Goal: Task Accomplishment & Management: Use online tool/utility

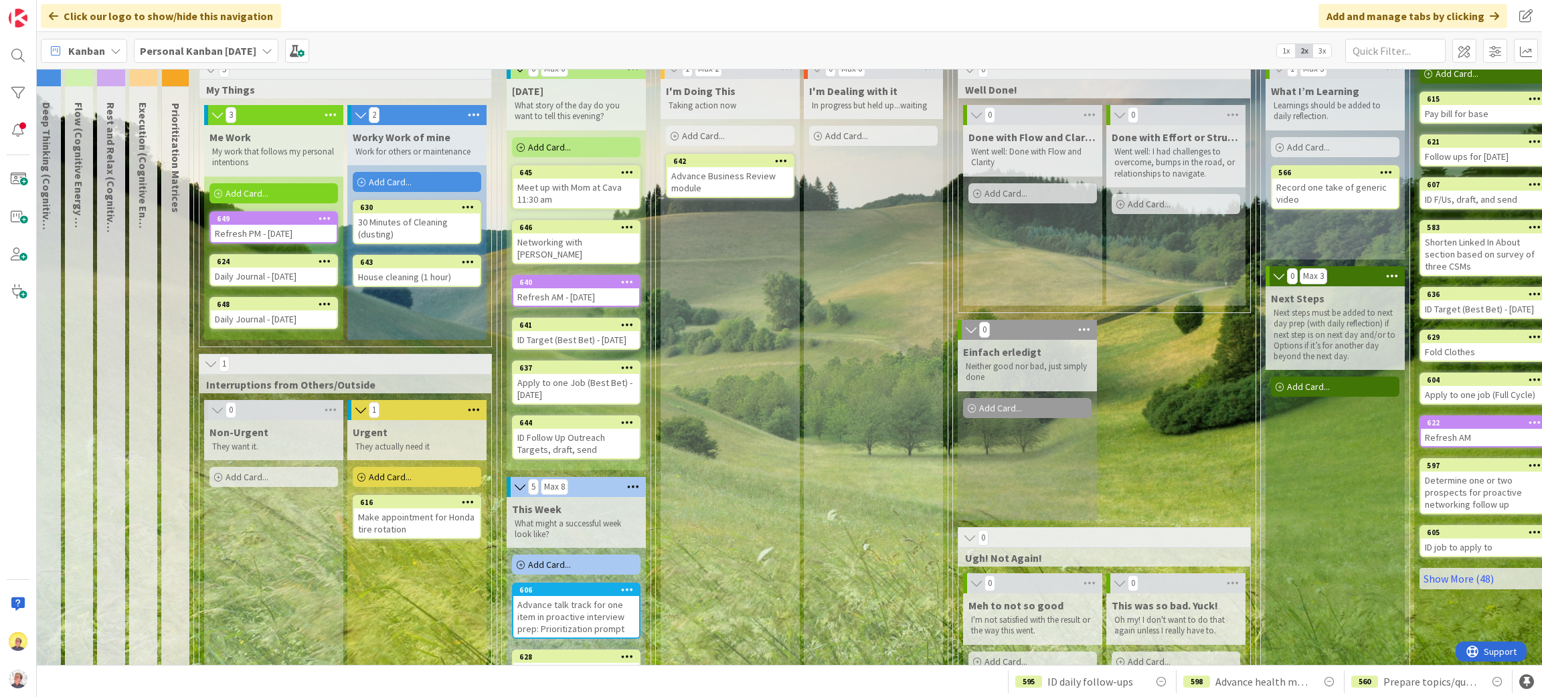
scroll to position [60, 0]
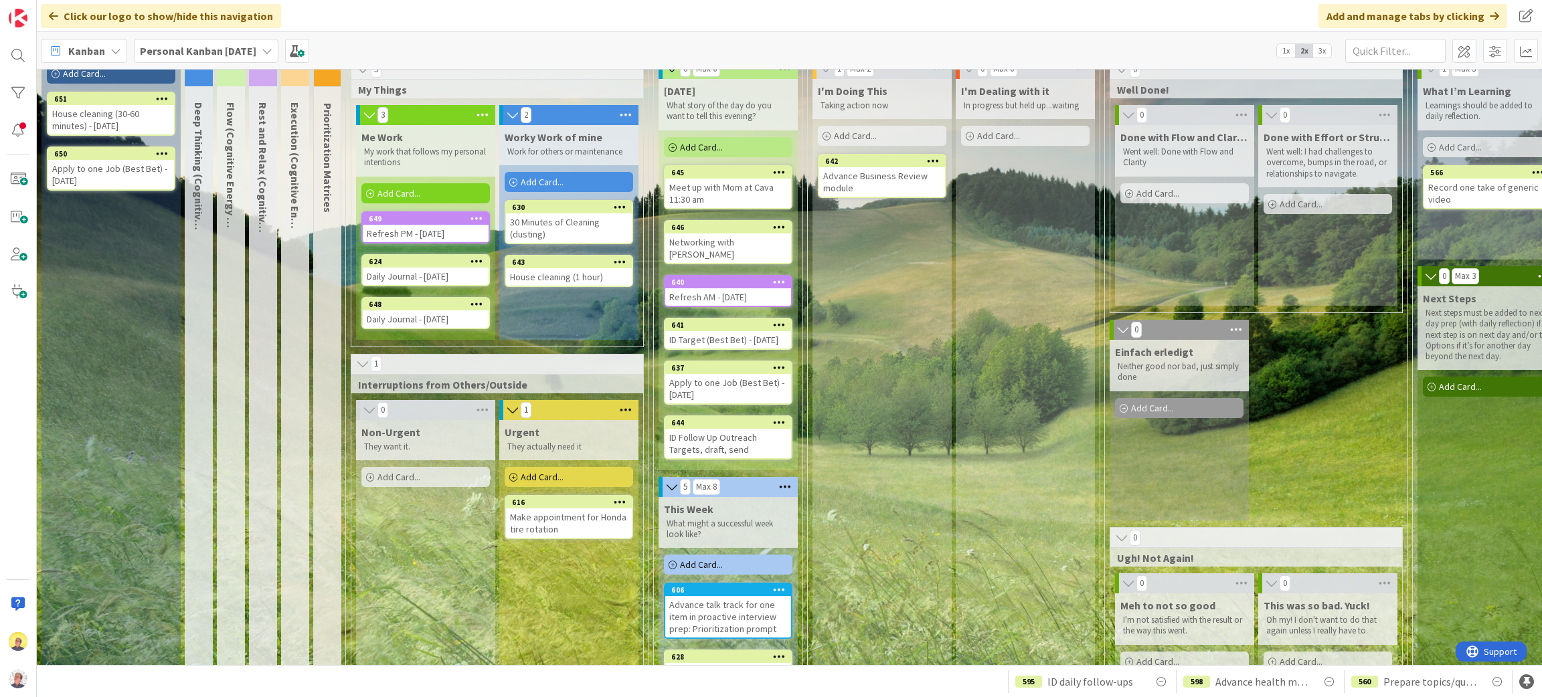
click at [114, 72] on div "Add Card..." at bounding box center [111, 74] width 128 height 20
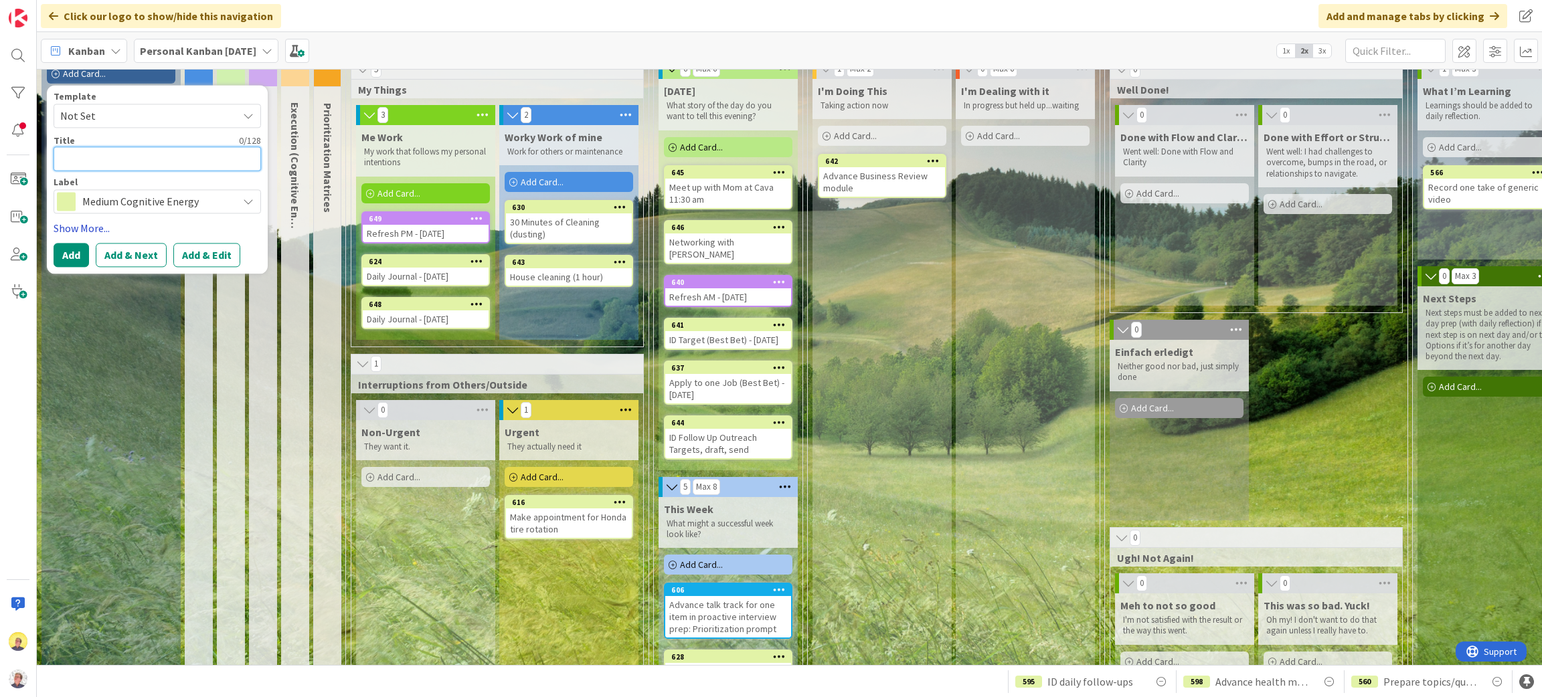
type textarea "r"
type textarea "x"
type textarea "R"
type textarea "x"
type textarea "Re"
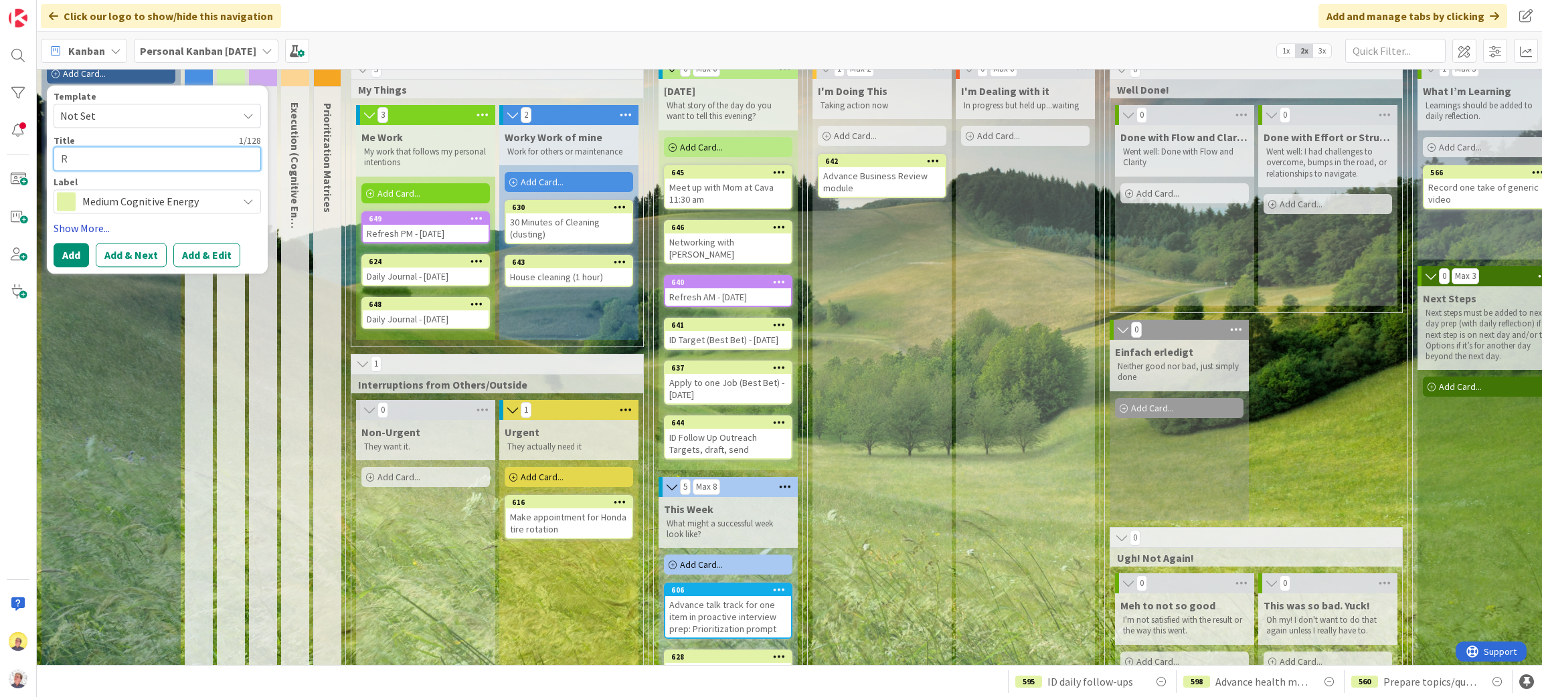
type textarea "x"
type textarea "Rev"
type textarea "x"
type textarea "Revi"
type textarea "x"
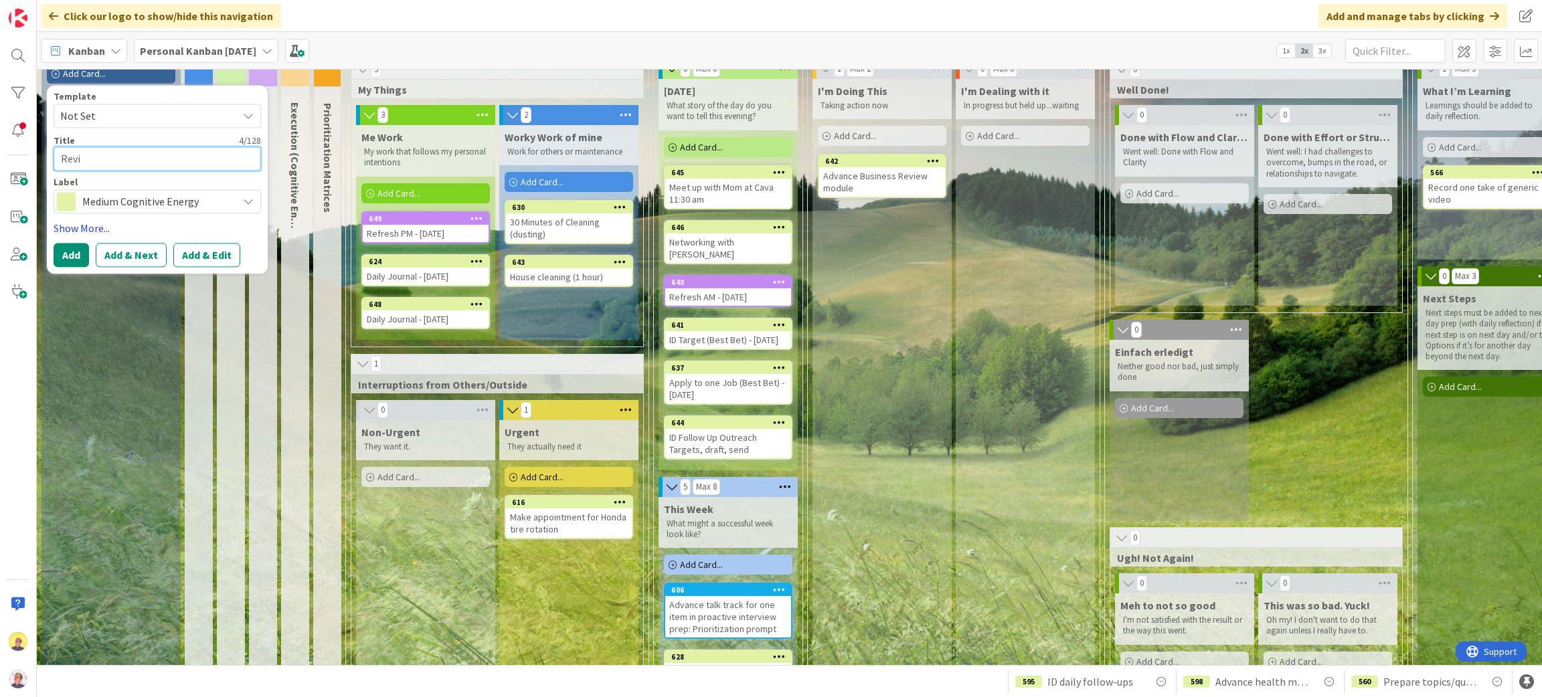
type textarea "Revie"
type textarea "x"
type textarea "Review"
type textarea "x"
type textarea "Review"
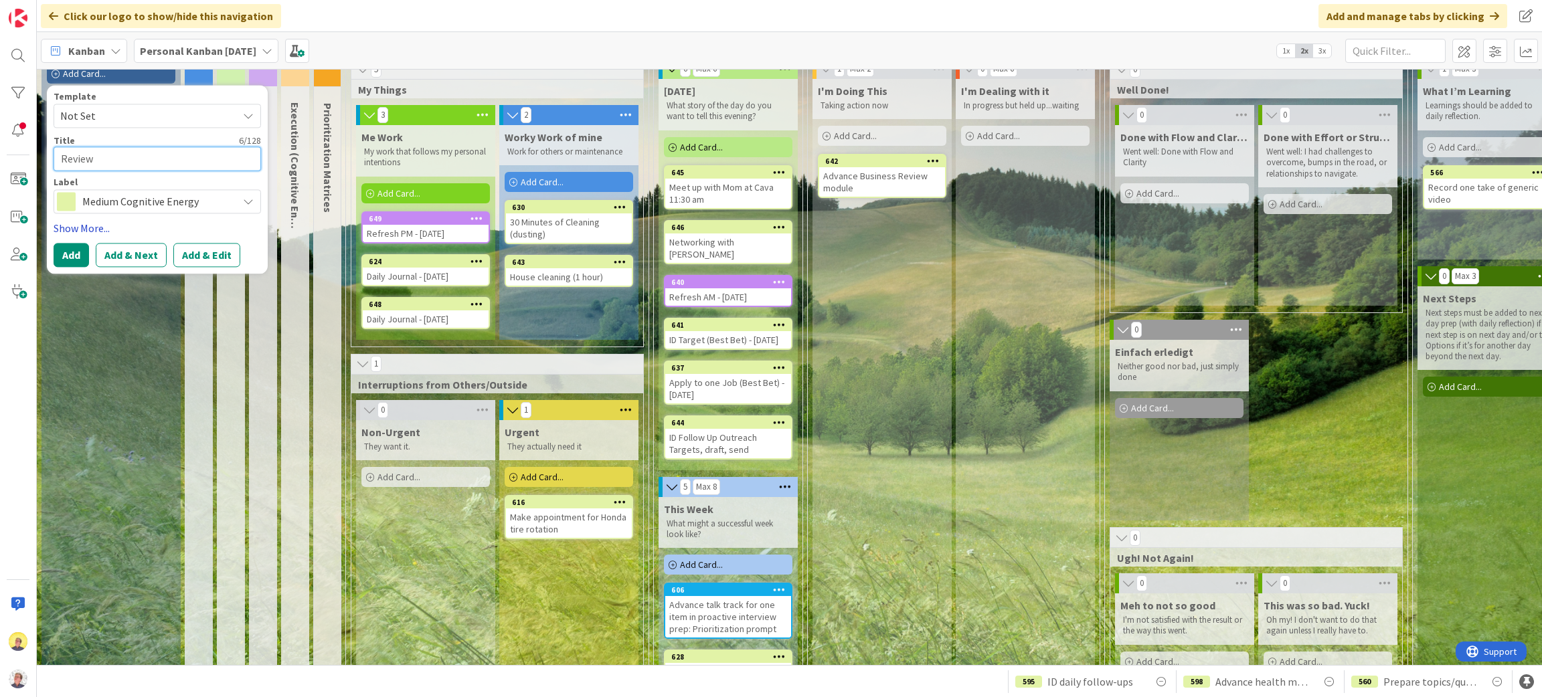
type textarea "x"
type textarea "Review B"
type textarea "x"
type textarea "Review Bo"
type textarea "x"
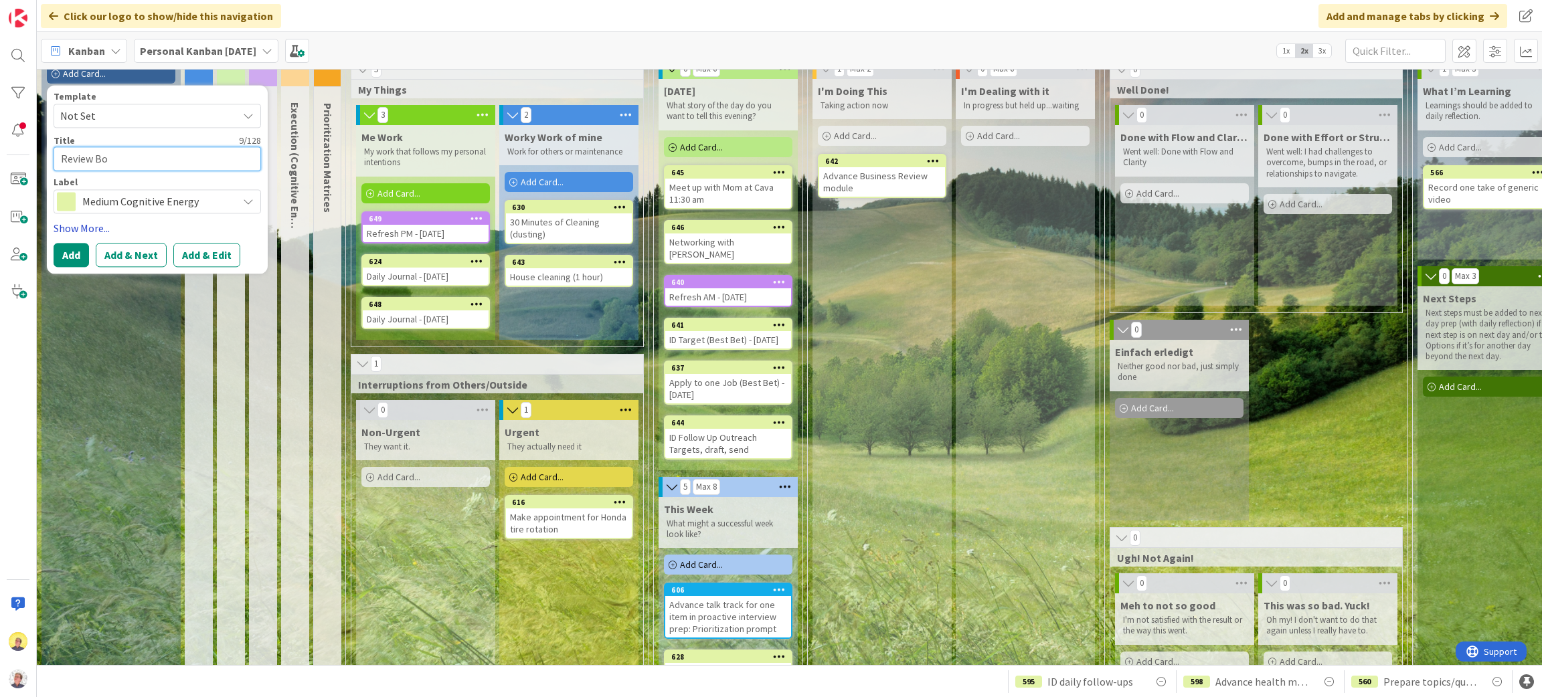
type textarea "Review [PERSON_NAME]"
type textarea "x"
type textarea "Review [PERSON_NAME]"
type textarea "x"
type textarea "Review [PERSON_NAME]"
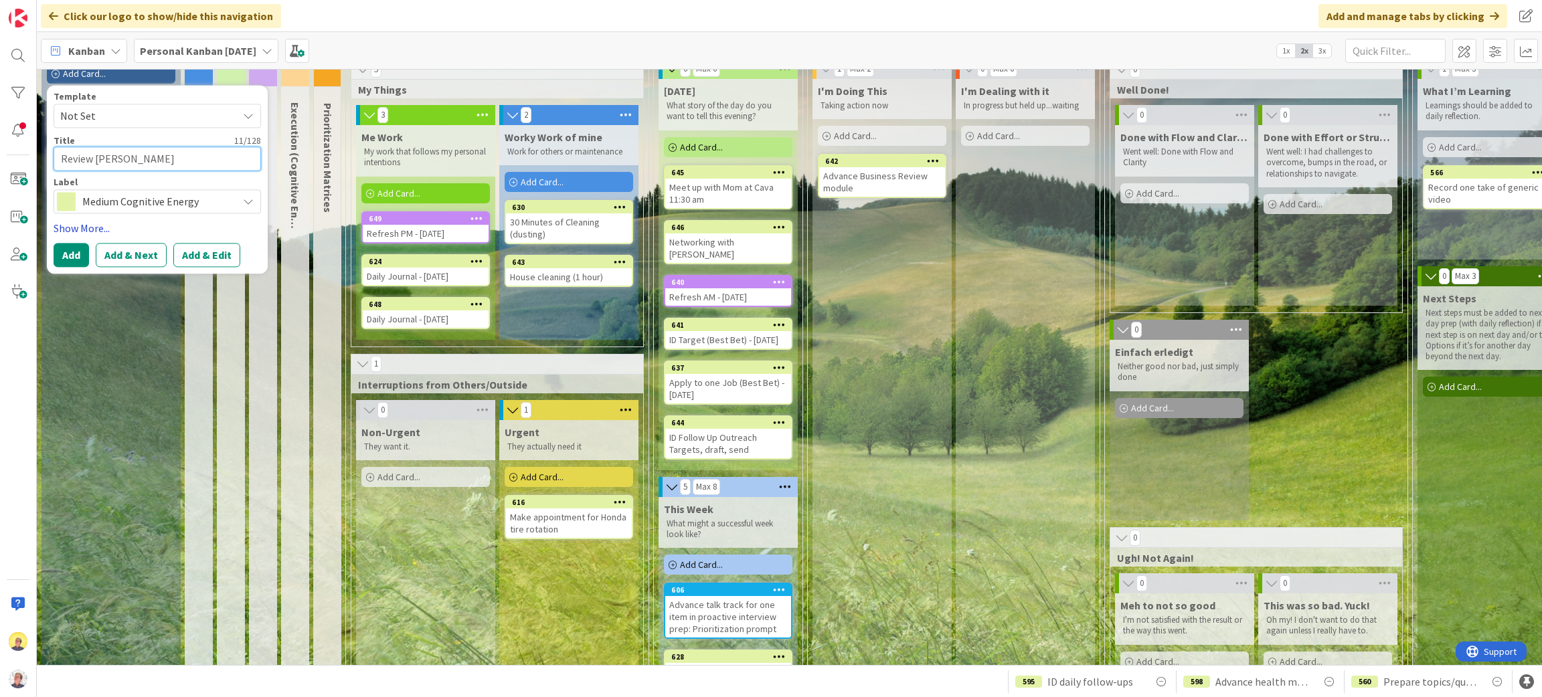
type textarea "x"
type textarea "Review [PERSON_NAME]"
type textarea "x"
type textarea "Review [PERSON_NAME] [PERSON_NAME]"
type textarea "x"
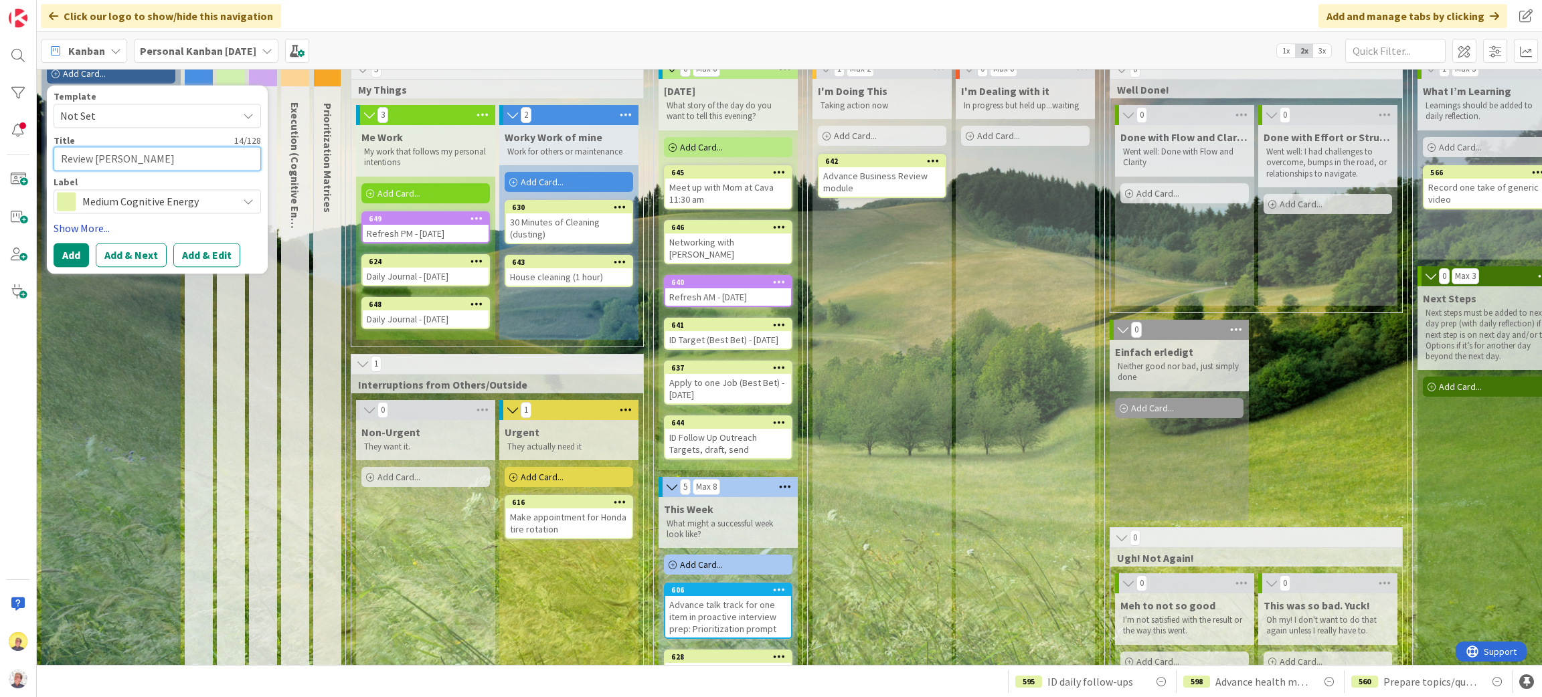
type textarea "Review [PERSON_NAME]"
type textarea "x"
type textarea "Review [PERSON_NAME]"
type textarea "x"
type textarea "Review [PERSON_NAME]"
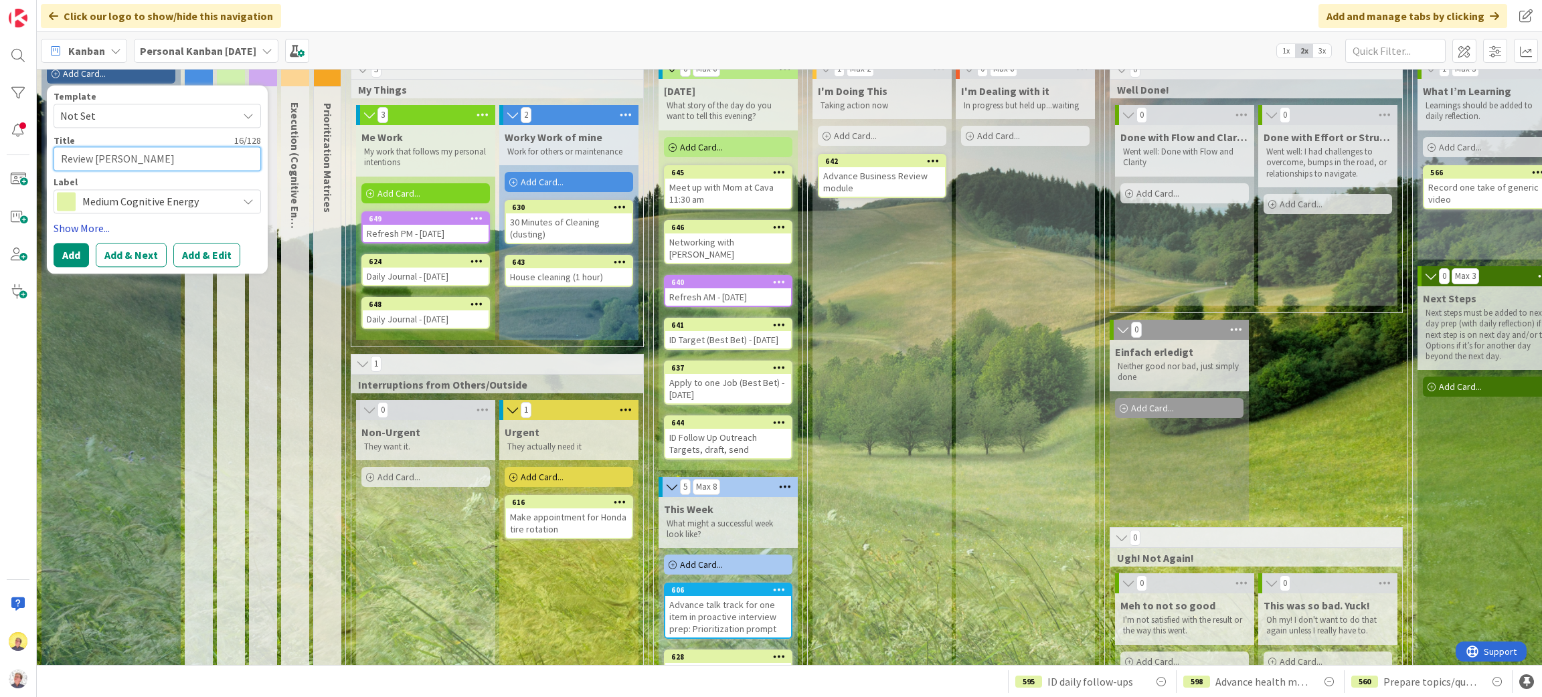
type textarea "x"
type textarea "Review [PERSON_NAME]"
type textarea "x"
type textarea "Review [PERSON_NAME] Q"
type textarea "x"
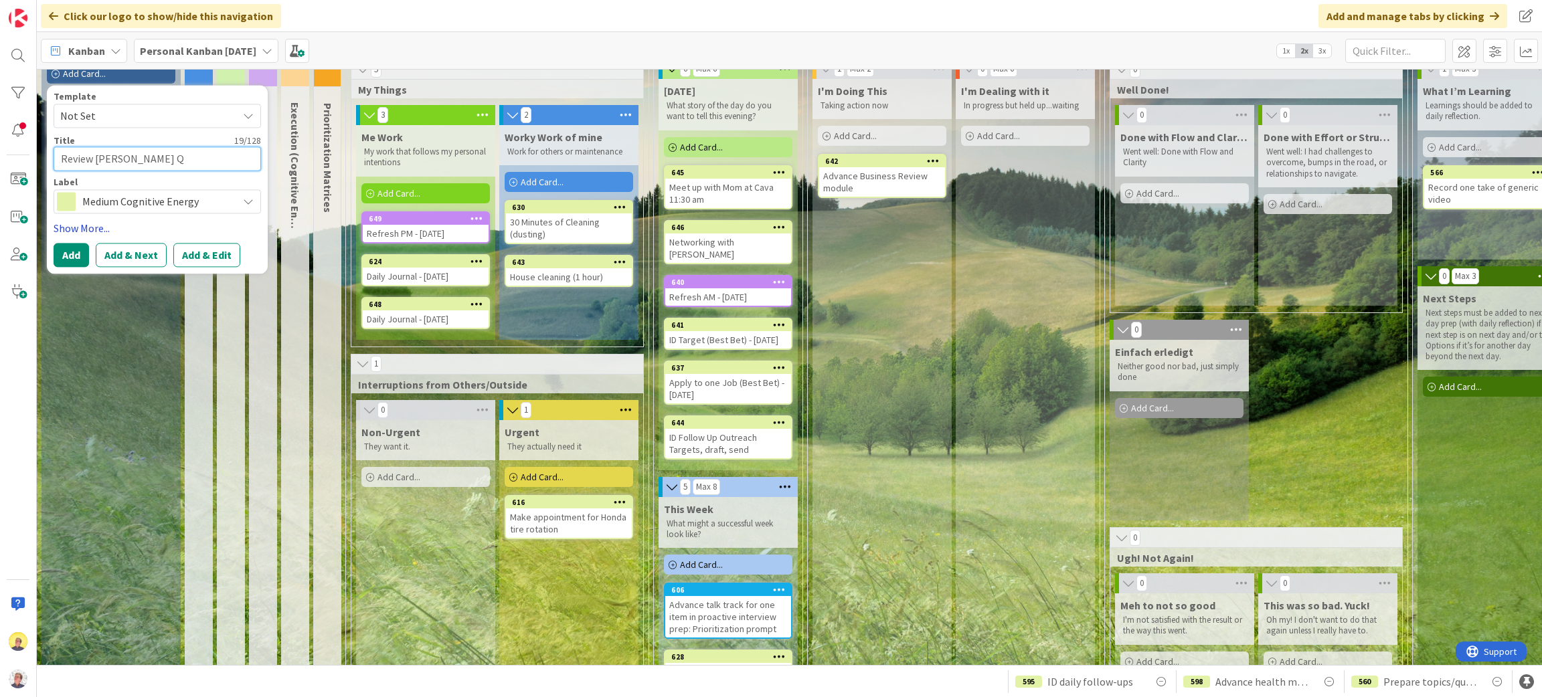
type textarea "Review [PERSON_NAME] QB"
type textarea "x"
type textarea "Review [PERSON_NAME] QBR"
type textarea "x"
type textarea "Review [PERSON_NAME] QBR"
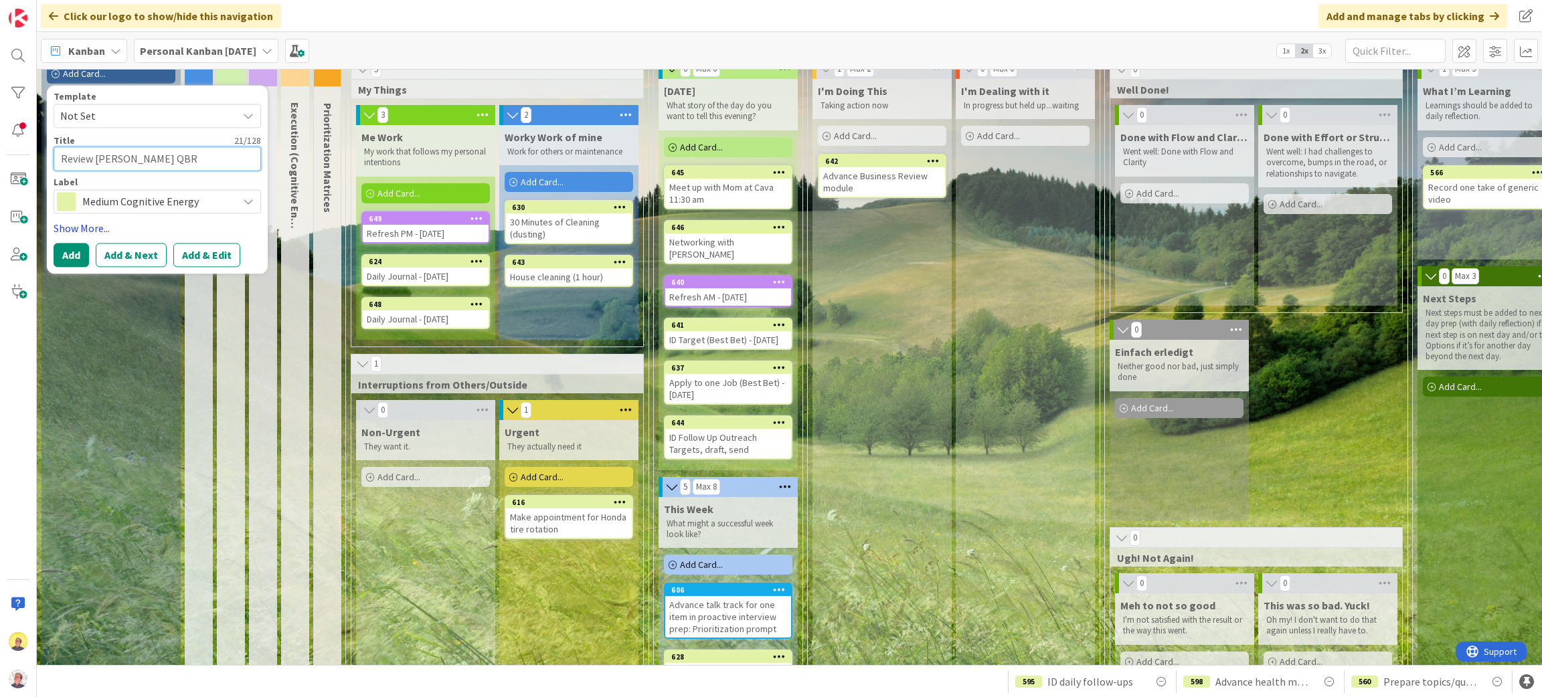
type textarea "x"
type textarea "Review [PERSON_NAME] QBR w"
type textarea "x"
type textarea "Review [PERSON_NAME] QBR we"
type textarea "x"
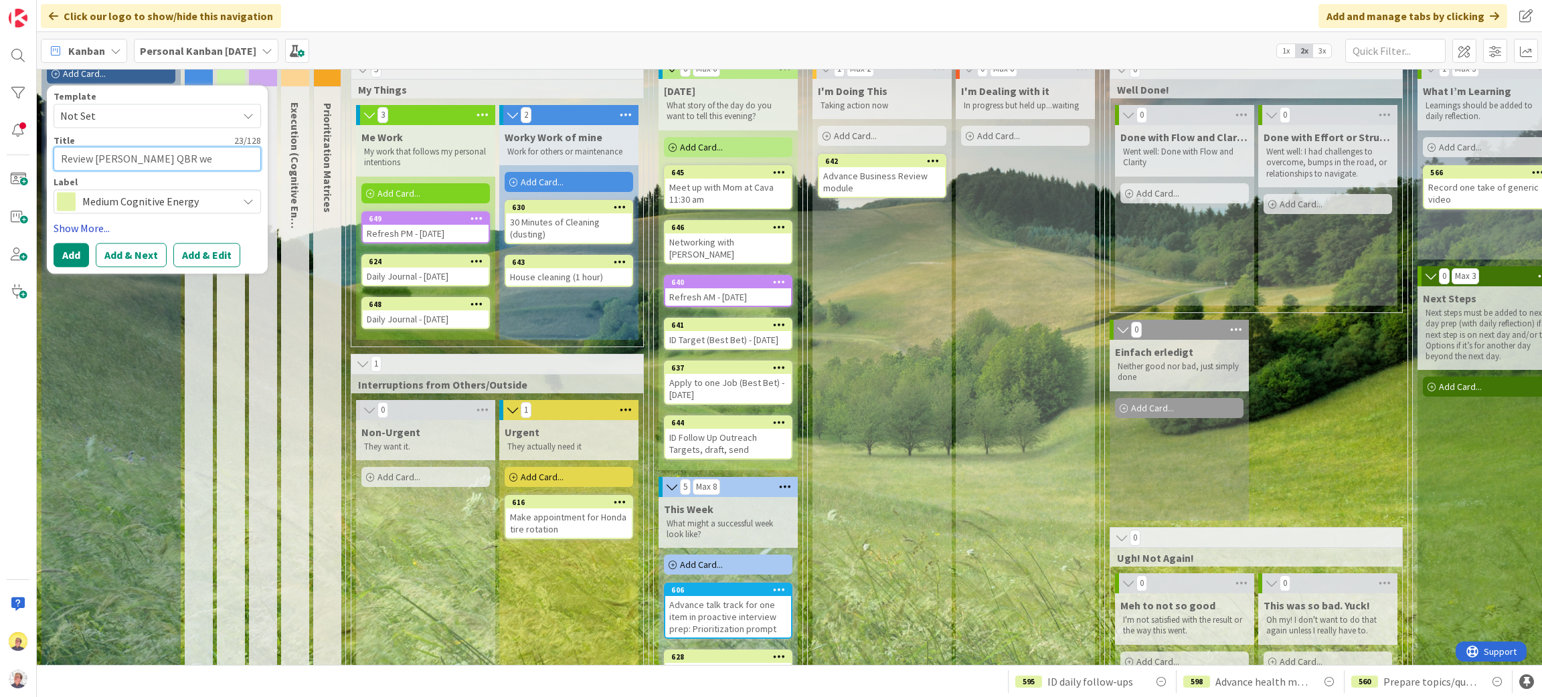
type textarea "Review [PERSON_NAME] QBR web"
type textarea "x"
type textarea "Review [PERSON_NAME] QBR webi"
type textarea "x"
type textarea "Review [PERSON_NAME] QBR webin"
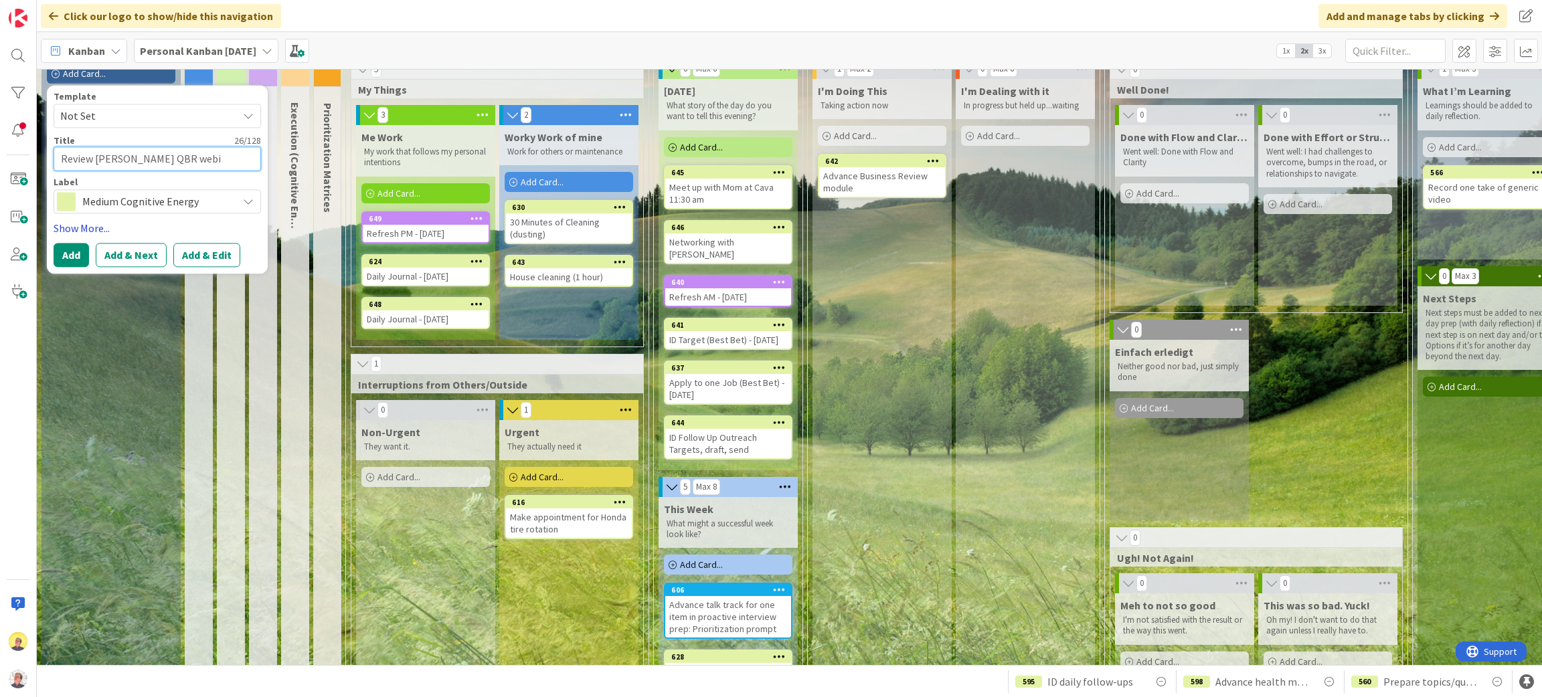
type textarea "x"
type textarea "Review [PERSON_NAME] QBR webina"
type textarea "x"
type textarea "Review [PERSON_NAME] QBR webinar"
type textarea "x"
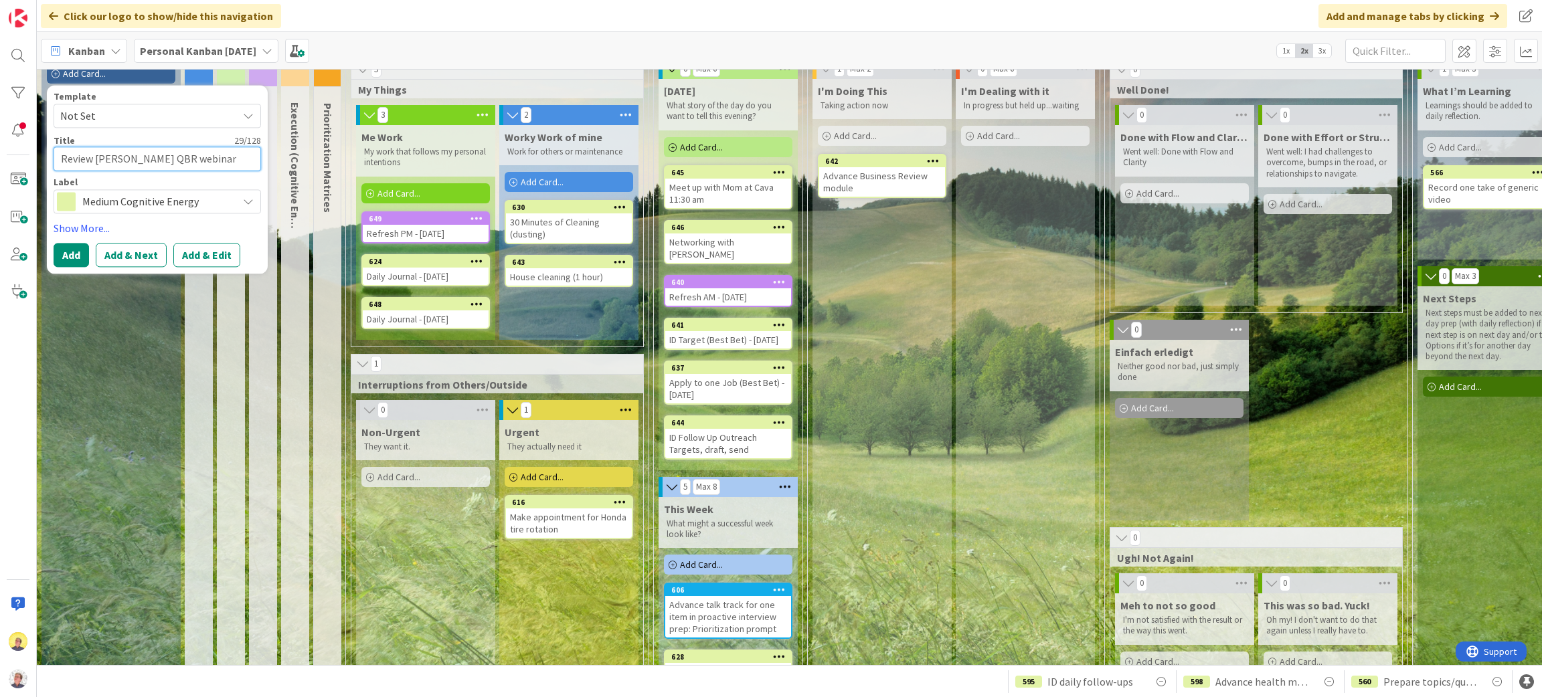
type textarea "Review [PERSON_NAME] QBR webinar"
click at [215, 267] on div "Template Not Set Title 29 / 128 Review [PERSON_NAME] QBR webinar Label Medium C…" at bounding box center [157, 179] width 221 height 189
click at [211, 255] on button "Add & Edit" at bounding box center [206, 256] width 67 height 24
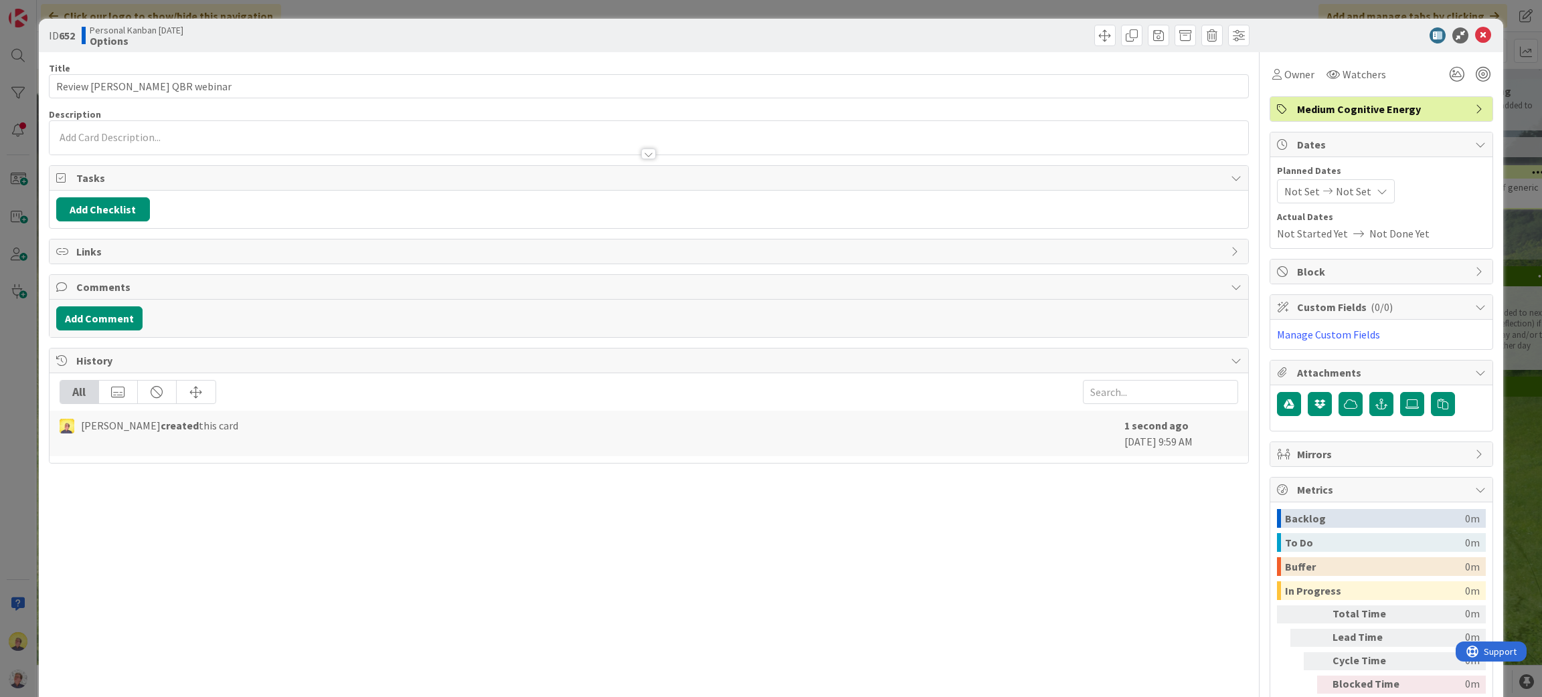
click at [119, 225] on div "Add Checklist" at bounding box center [649, 209] width 1199 height 37
click at [171, 254] on span "Links" at bounding box center [650, 252] width 1148 height 16
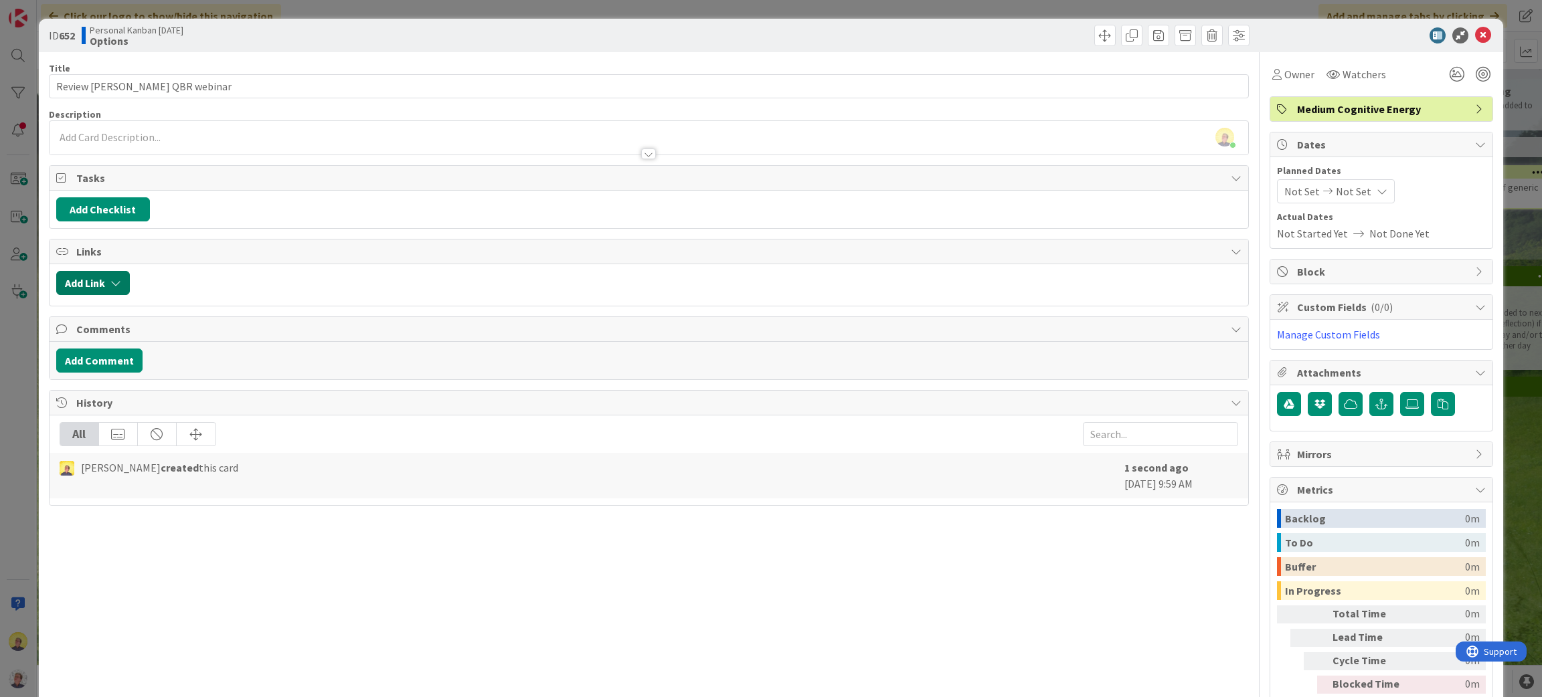
click at [100, 287] on button "Add Link" at bounding box center [93, 283] width 74 height 24
click at [149, 280] on div at bounding box center [690, 283] width 1106 height 24
click at [135, 123] on div "Description [PERSON_NAME] just joined" at bounding box center [649, 131] width 1201 height 47
click at [134, 131] on div "[PERSON_NAME] just joined" at bounding box center [649, 137] width 1199 height 33
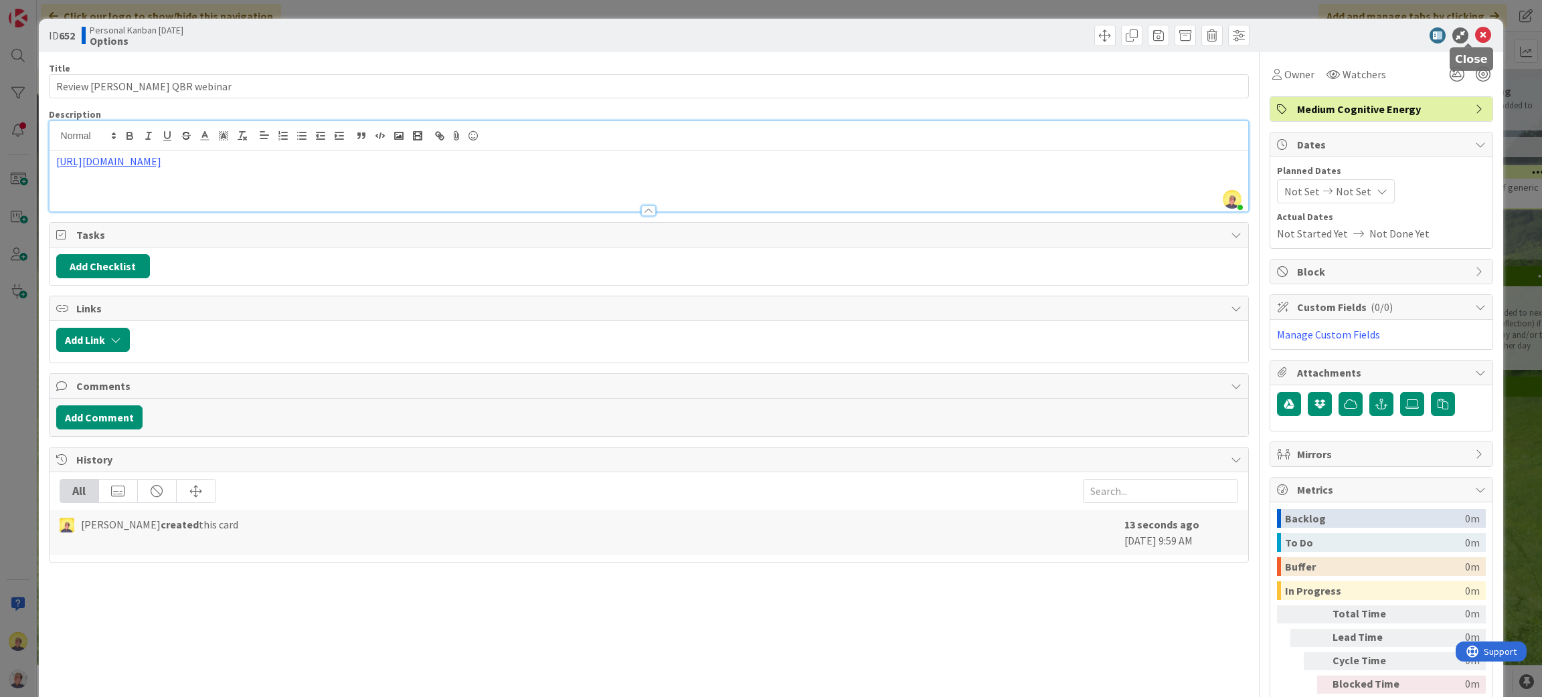
click at [1475, 35] on icon at bounding box center [1483, 35] width 16 height 16
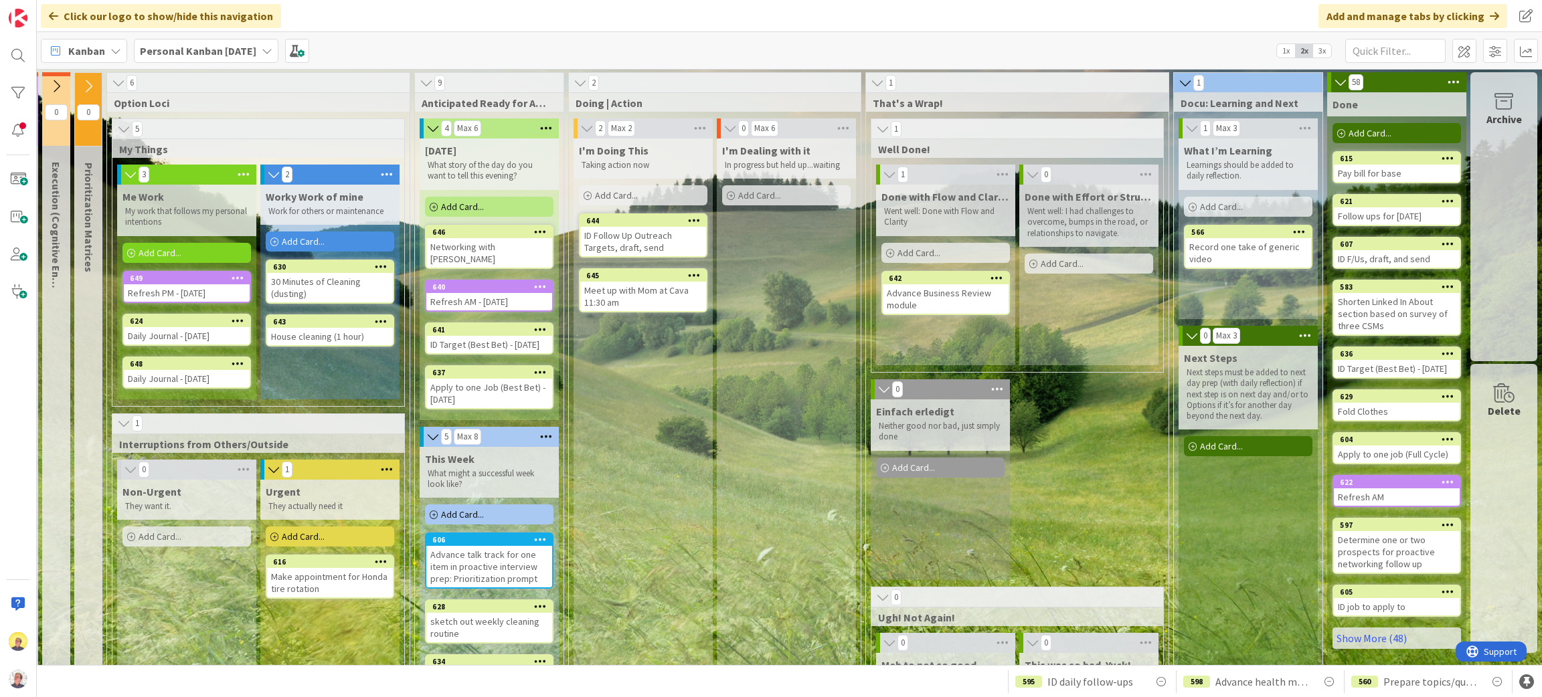
scroll to position [0, 256]
click at [667, 248] on div "ID Follow Up Outreach Targets, draft, send" at bounding box center [643, 241] width 126 height 29
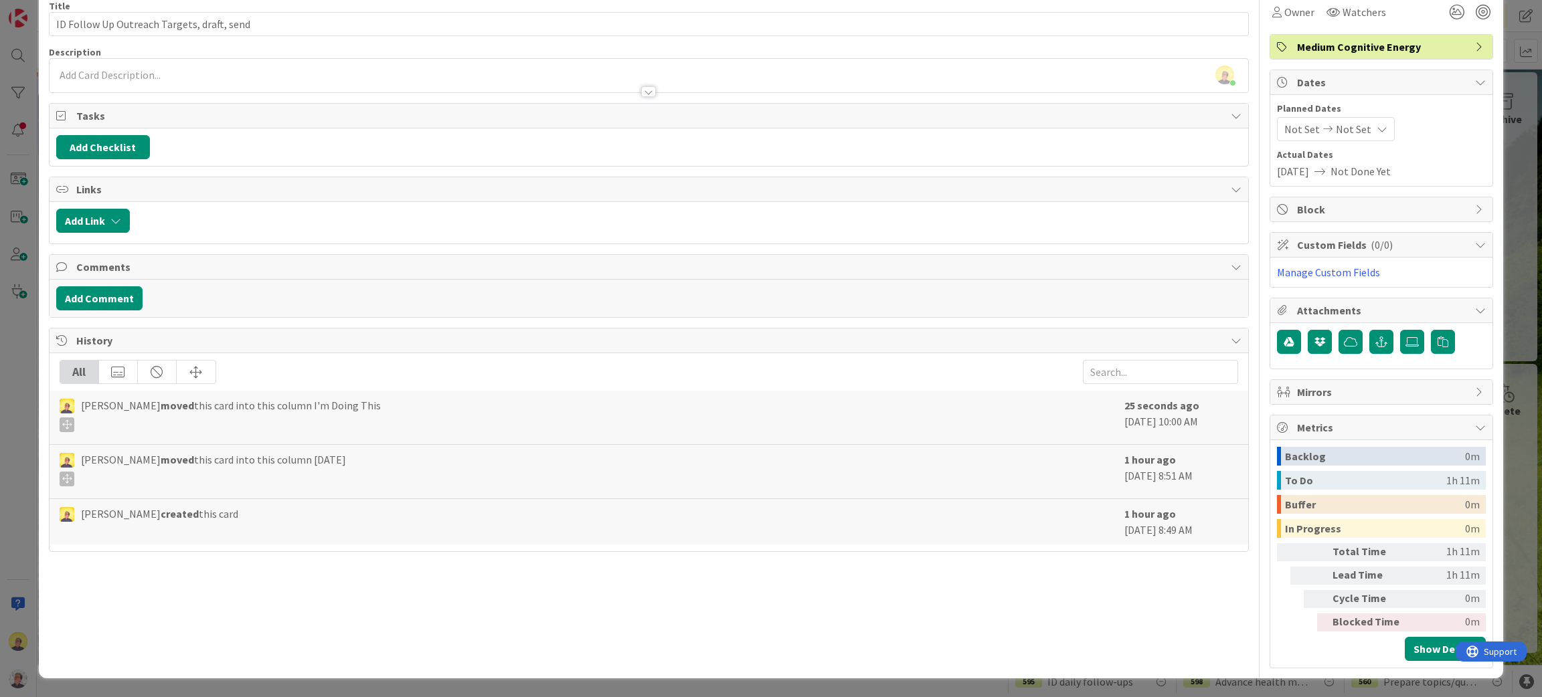
scroll to position [64, 0]
